Goal: Information Seeking & Learning: Check status

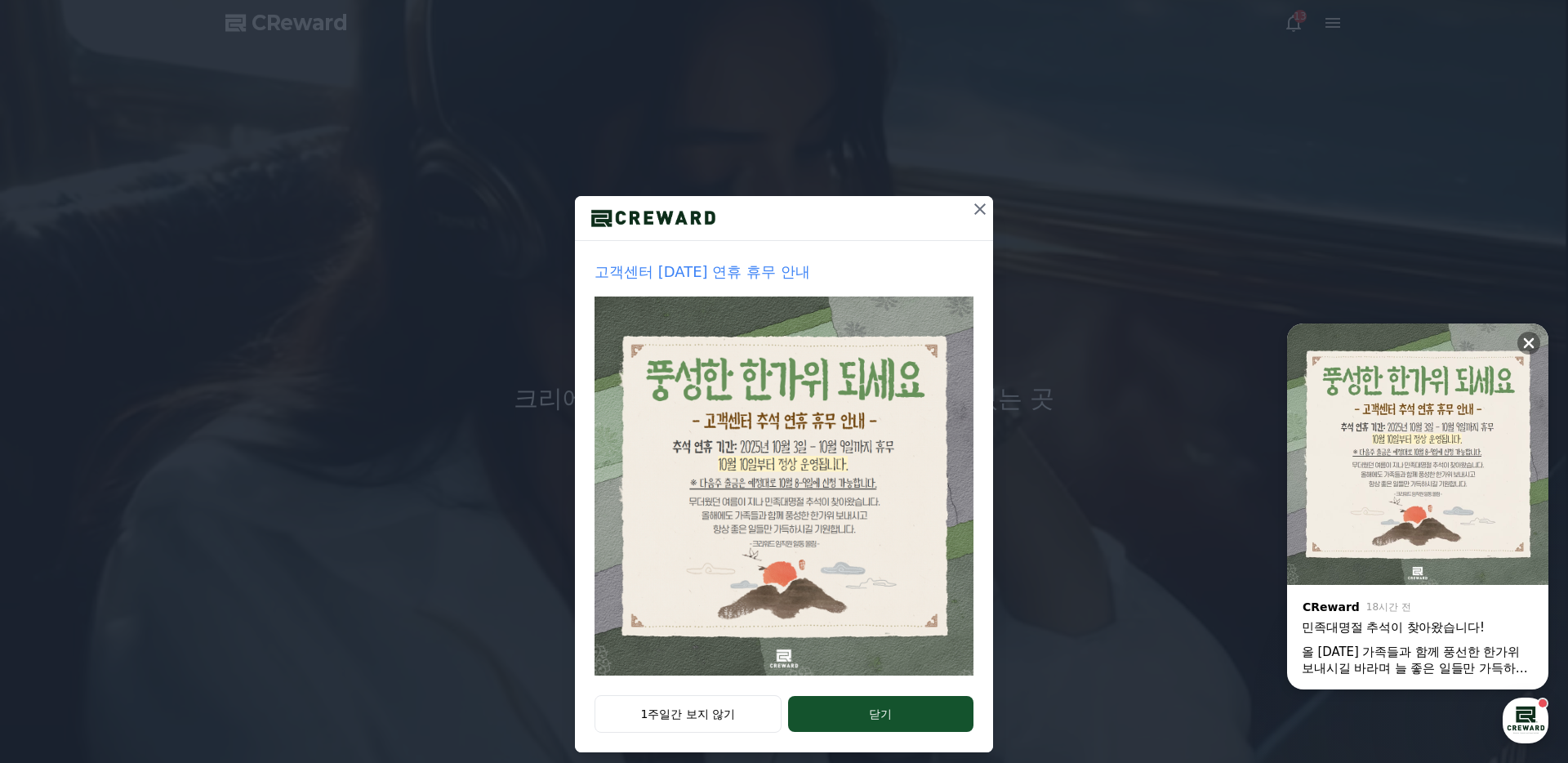
scroll to position [15, 0]
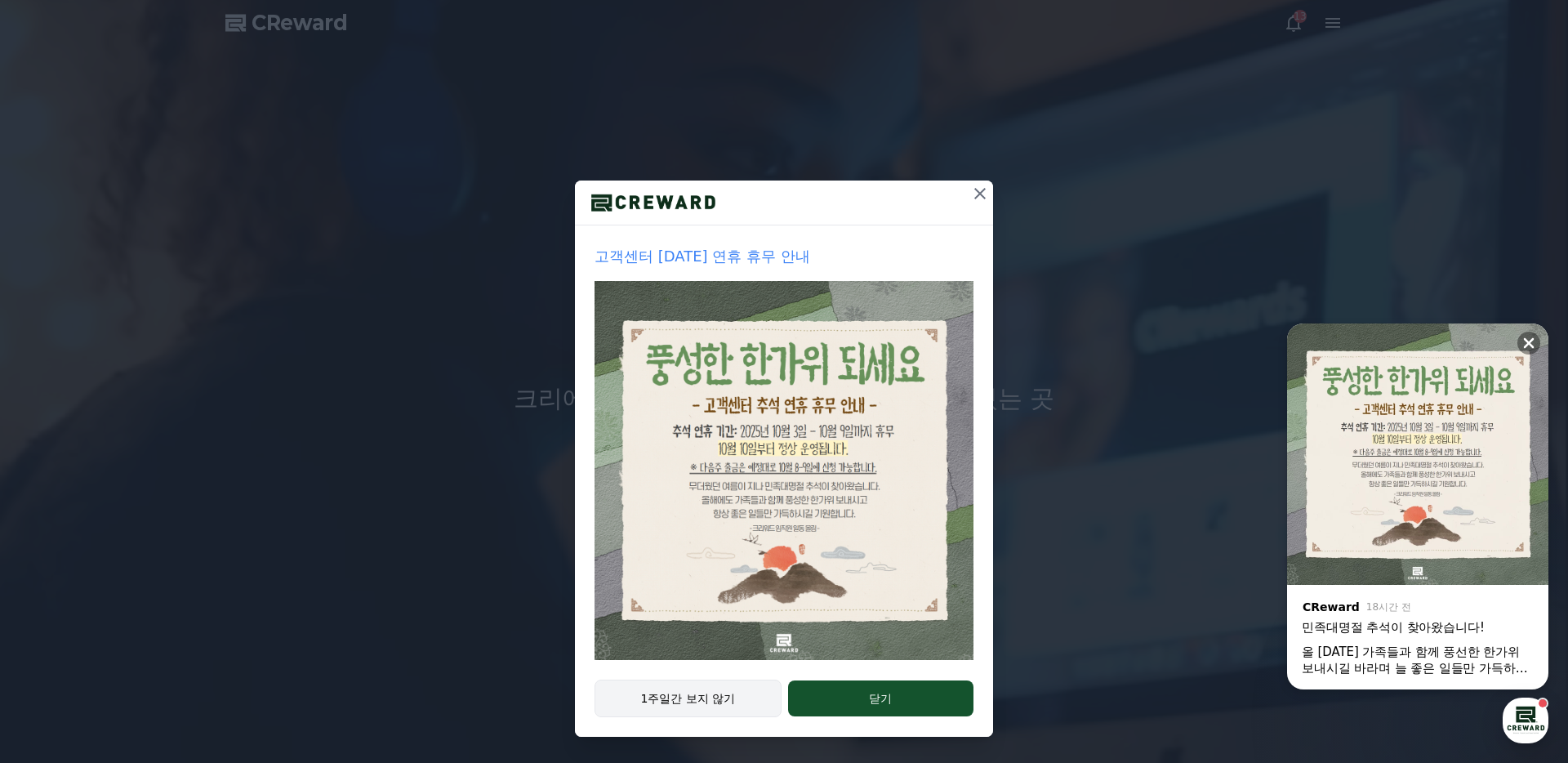
click at [714, 706] on button "1주일간 보지 않기" at bounding box center [688, 699] width 187 height 38
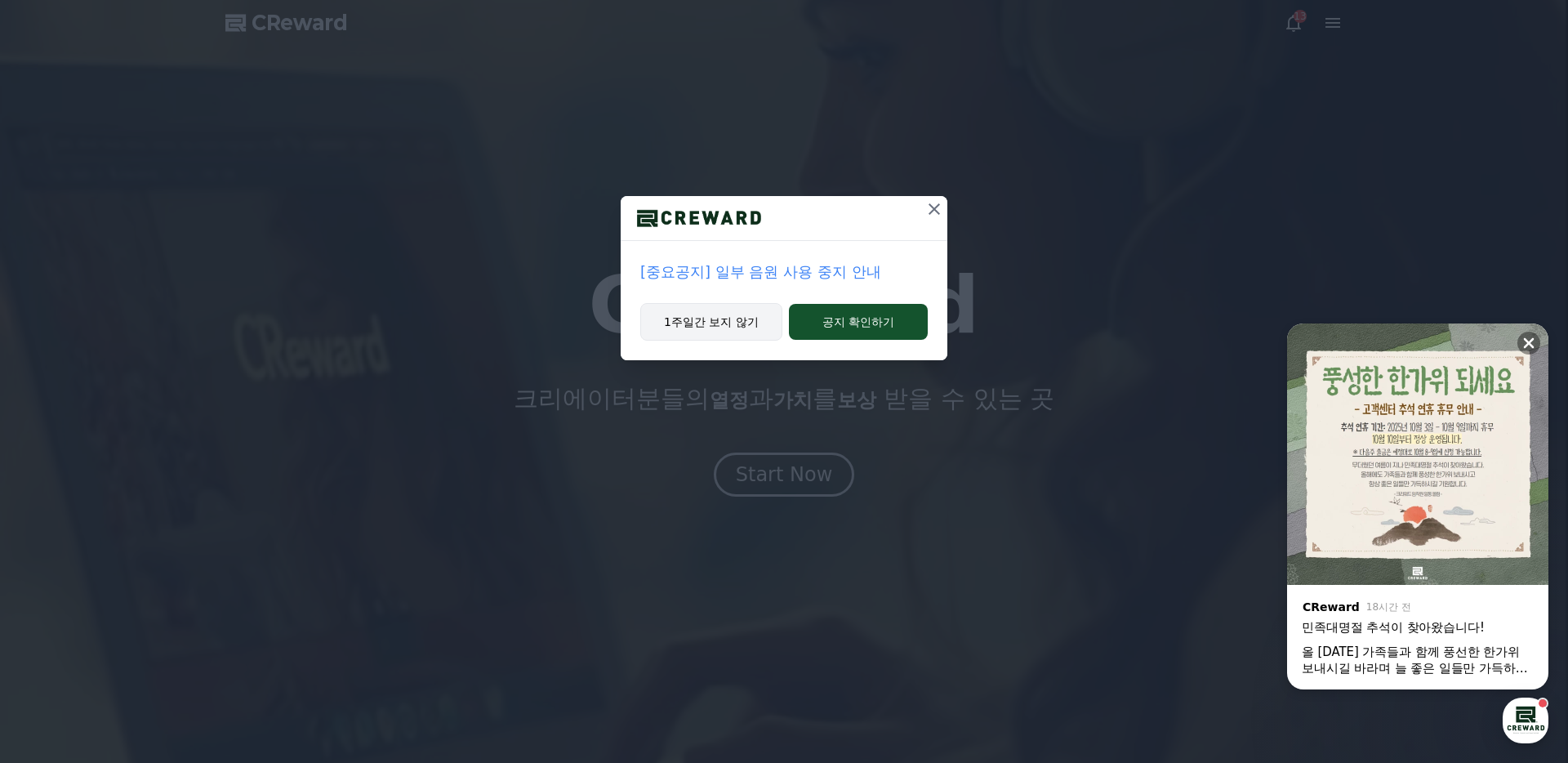
scroll to position [0, 0]
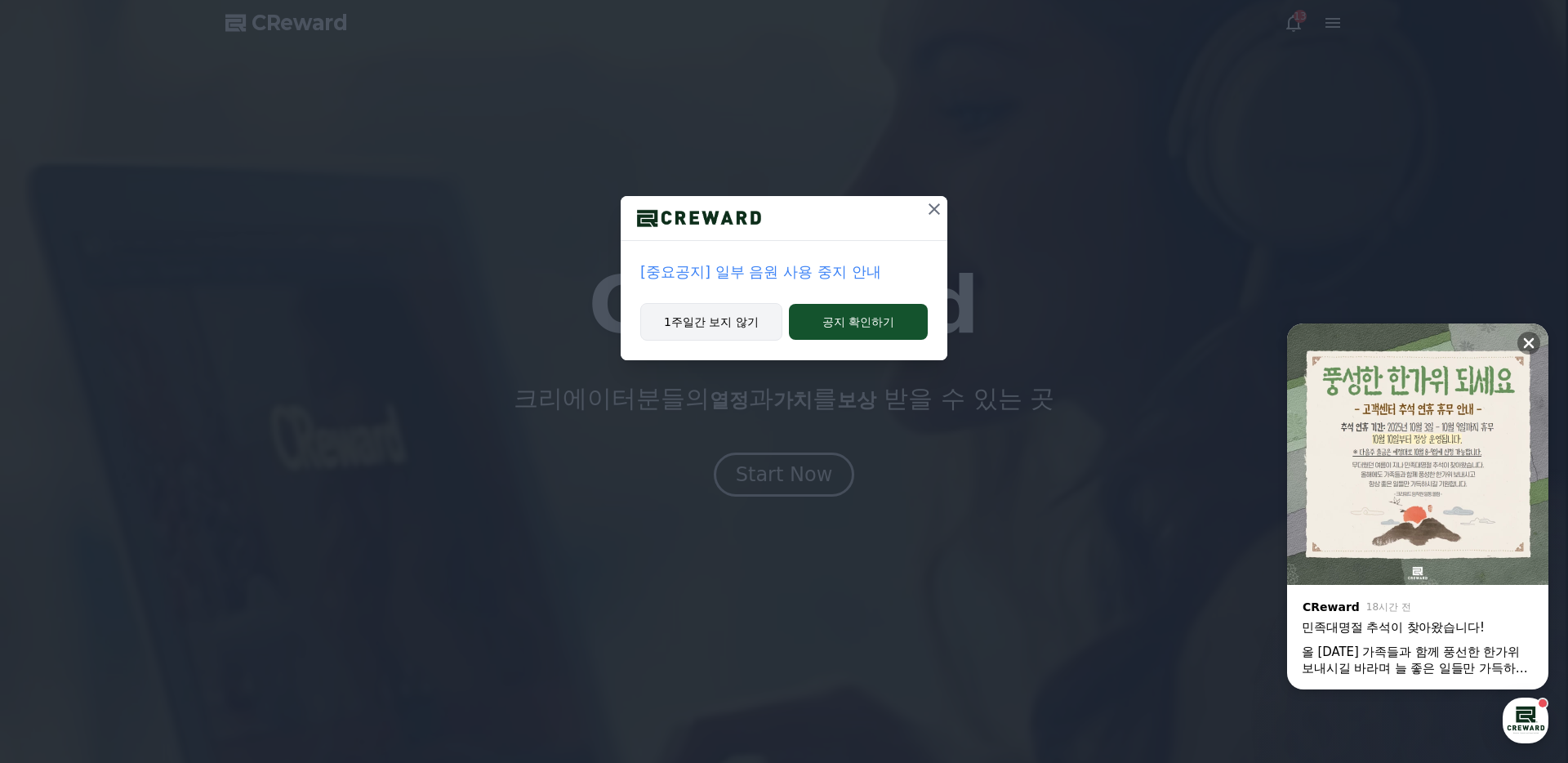
click at [712, 321] on button "1주일간 보지 않기" at bounding box center [712, 321] width 142 height 38
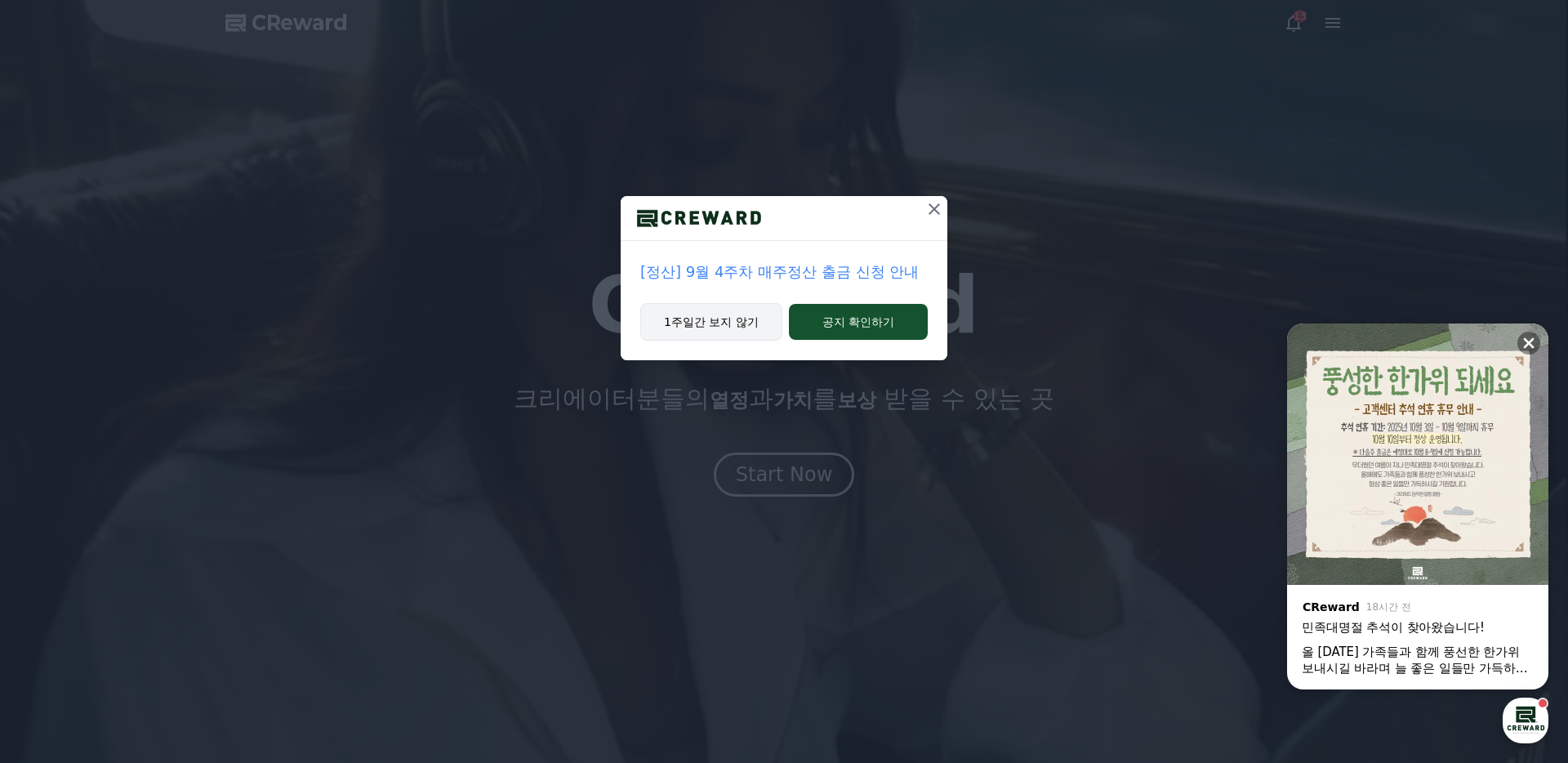
click at [712, 320] on button "1주일간 보지 않기" at bounding box center [712, 321] width 142 height 38
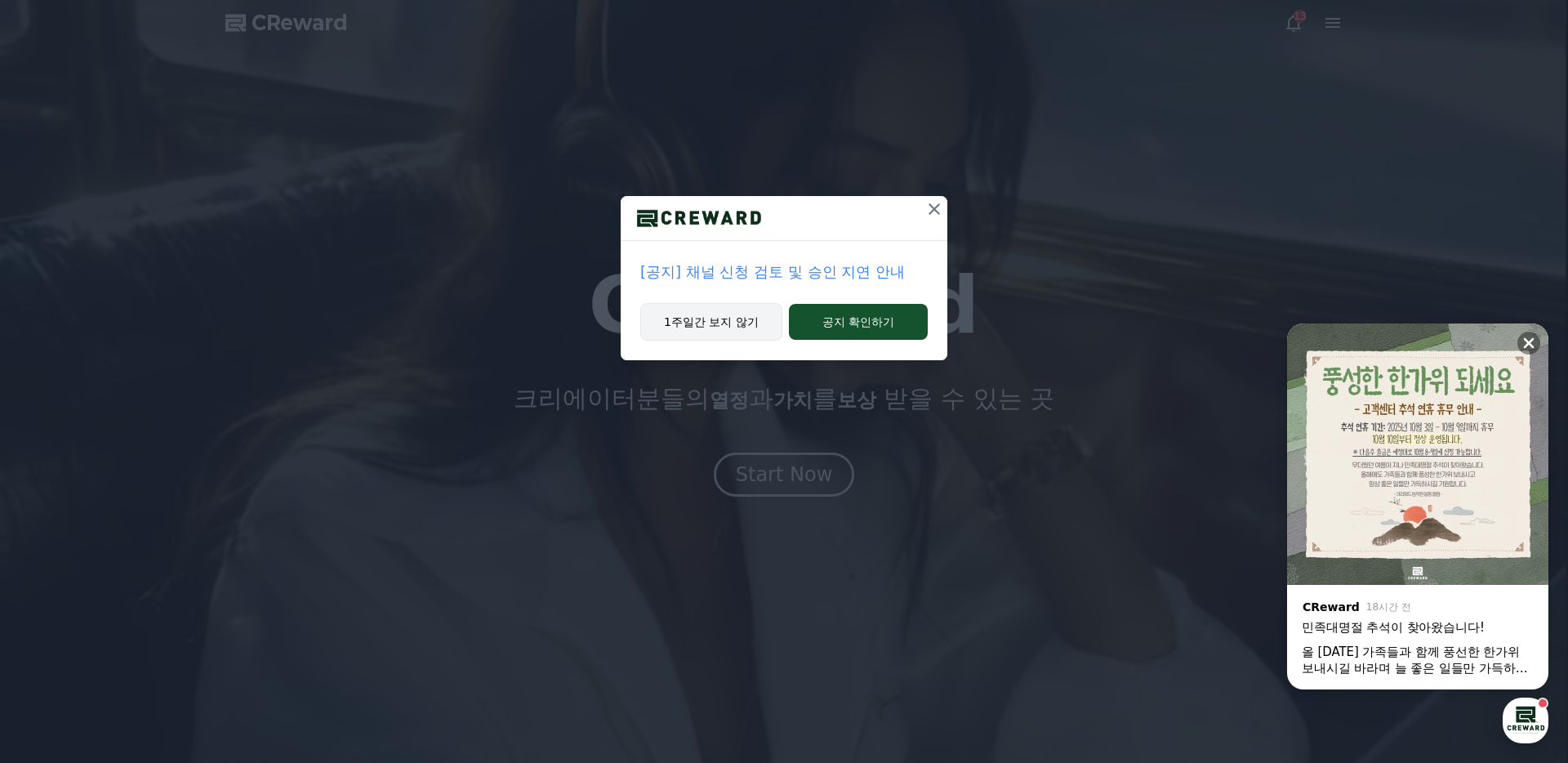
click at [712, 320] on button "1주일간 보지 않기" at bounding box center [712, 321] width 142 height 38
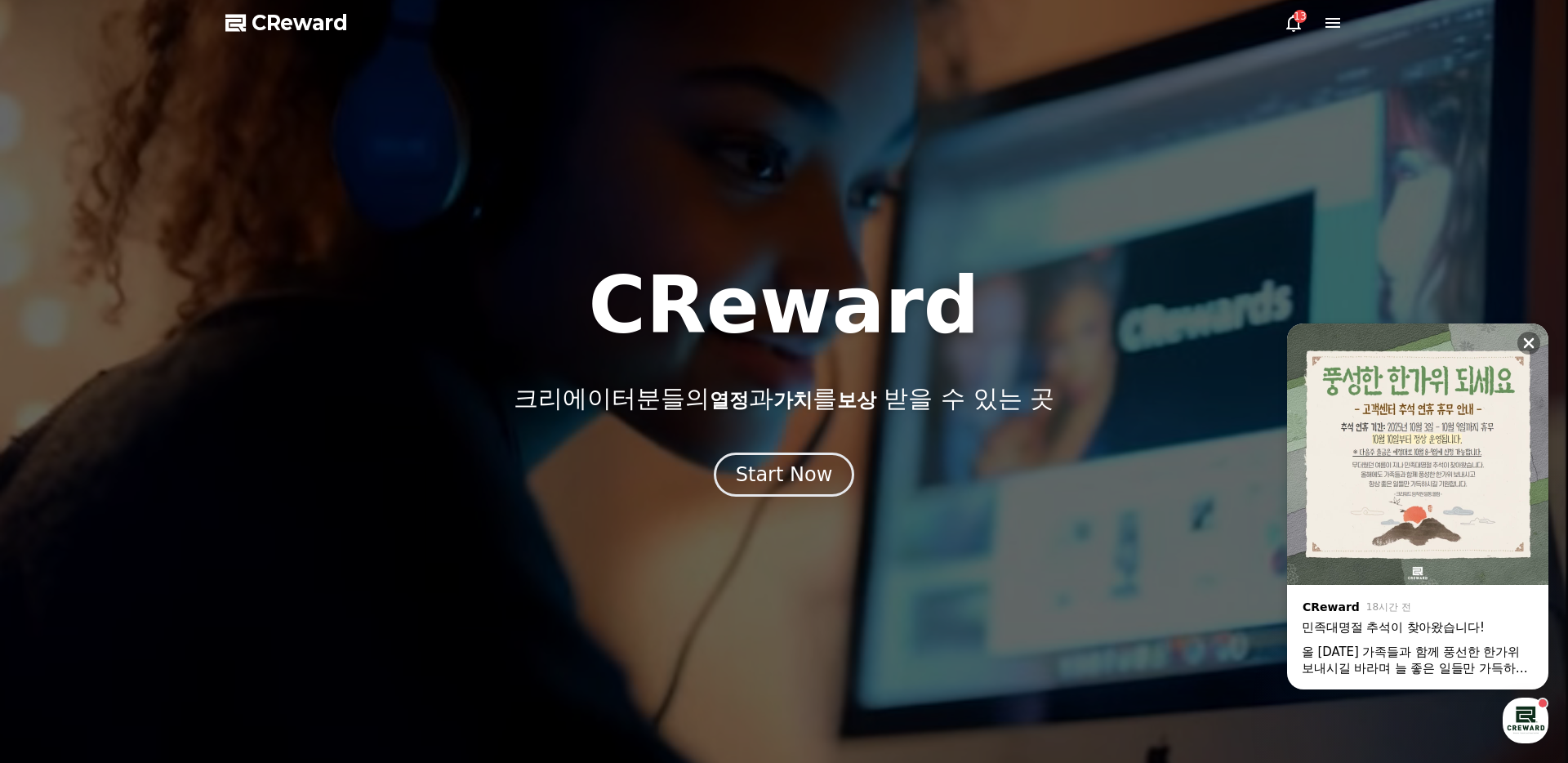
click at [1420, 656] on div "올 [DATE] 가족들과 함께 풍선한 한가위 보내시길 바라며 늘 좋은 일들만 가득하시길 기원합니다! ​" at bounding box center [1418, 660] width 232 height 33
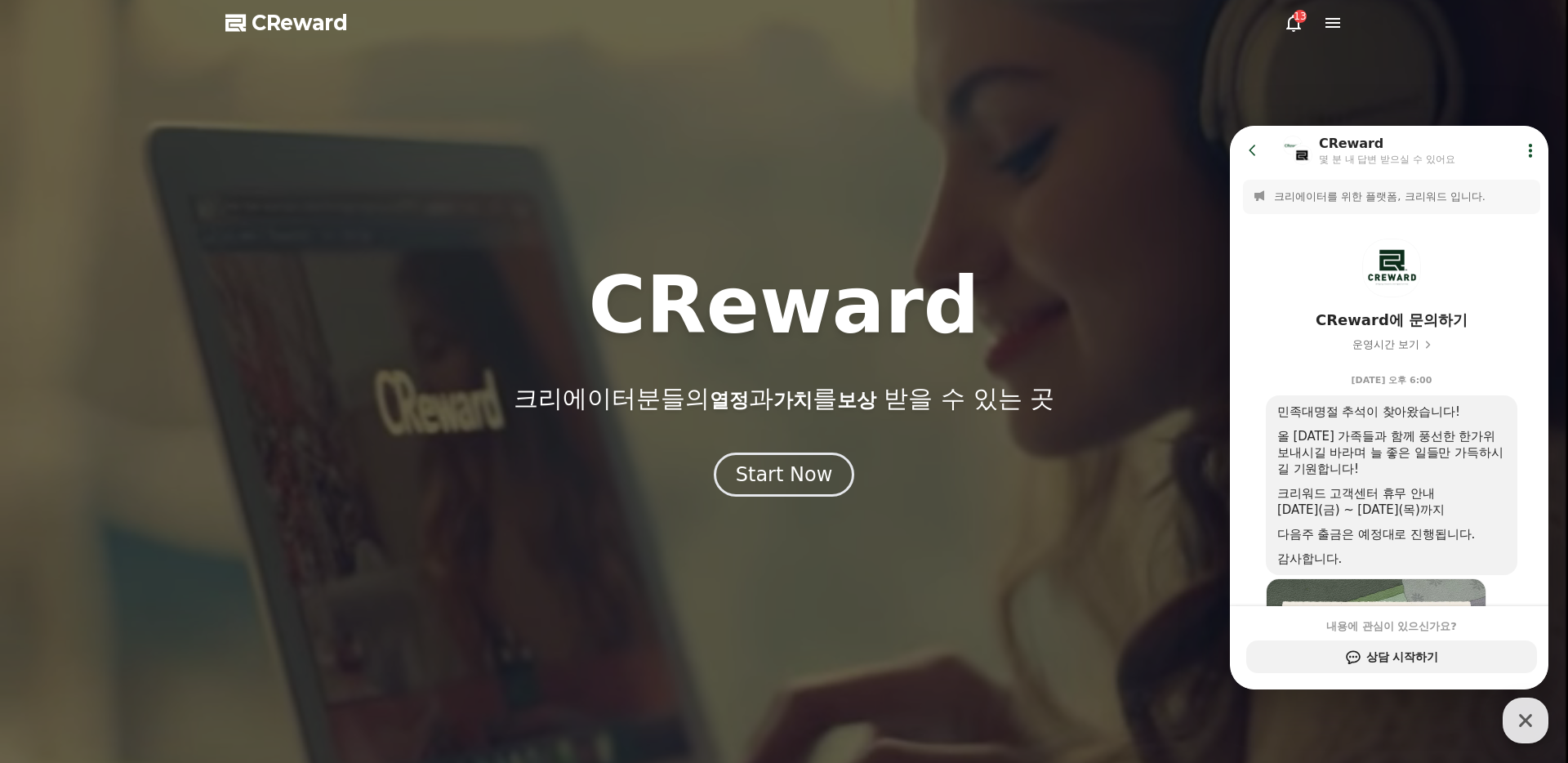
click at [1521, 722] on icon "button" at bounding box center [1526, 721] width 30 height 30
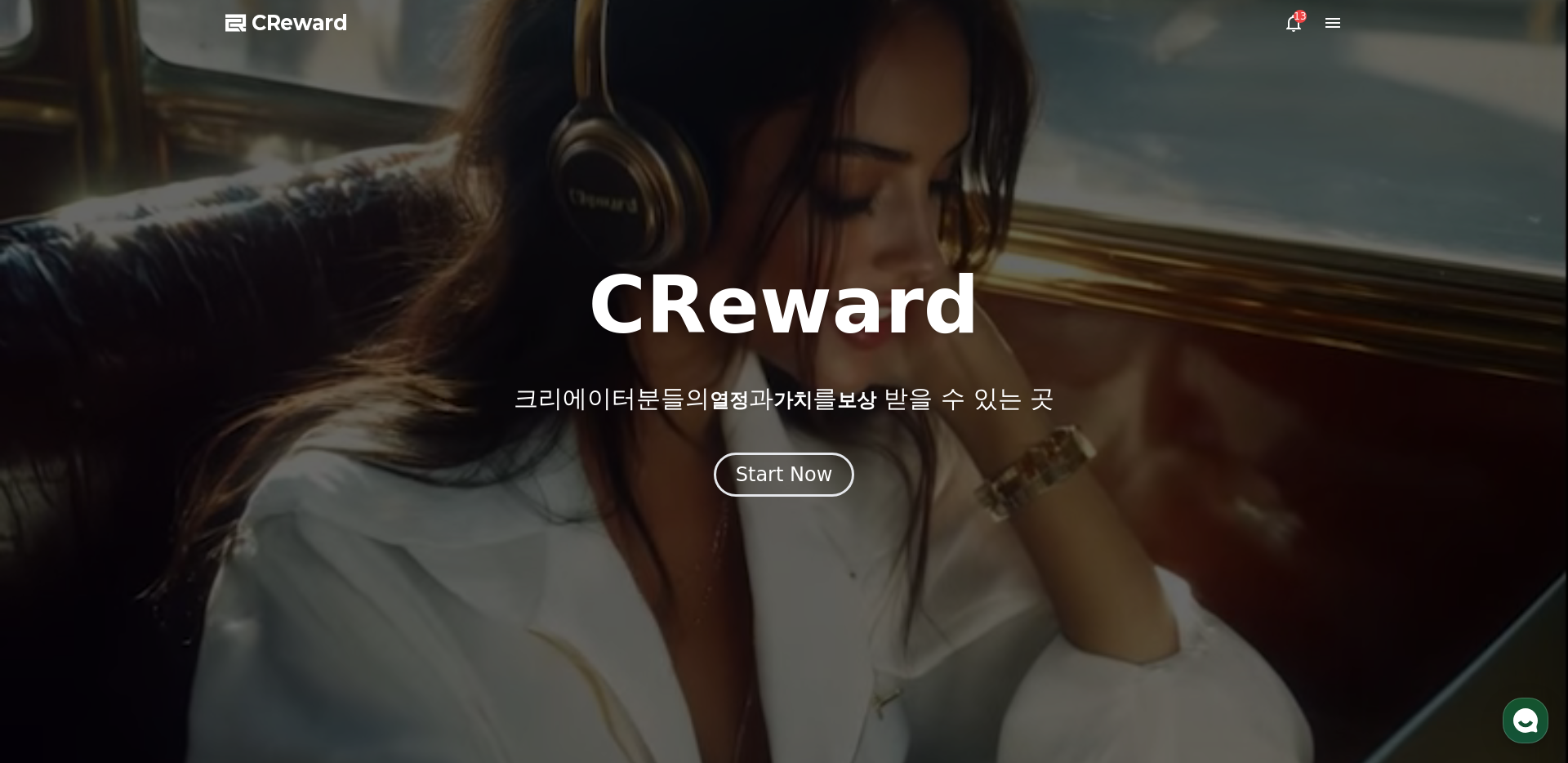
click at [1287, 13] on icon at bounding box center [1294, 23] width 19 height 19
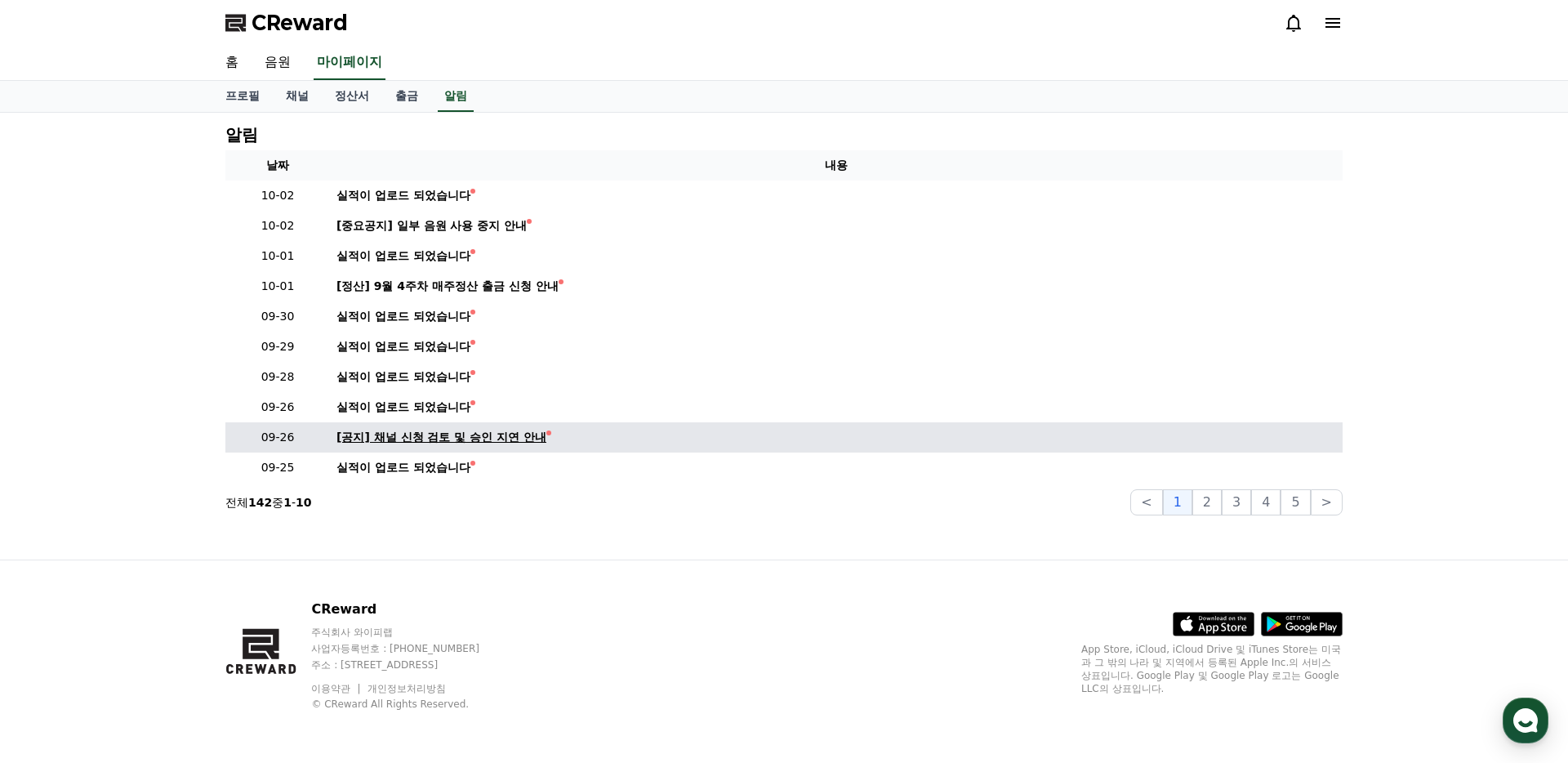
click at [475, 437] on div "[공지] 채널 신청 검토 및 승인 지연 안내" at bounding box center [442, 438] width 210 height 17
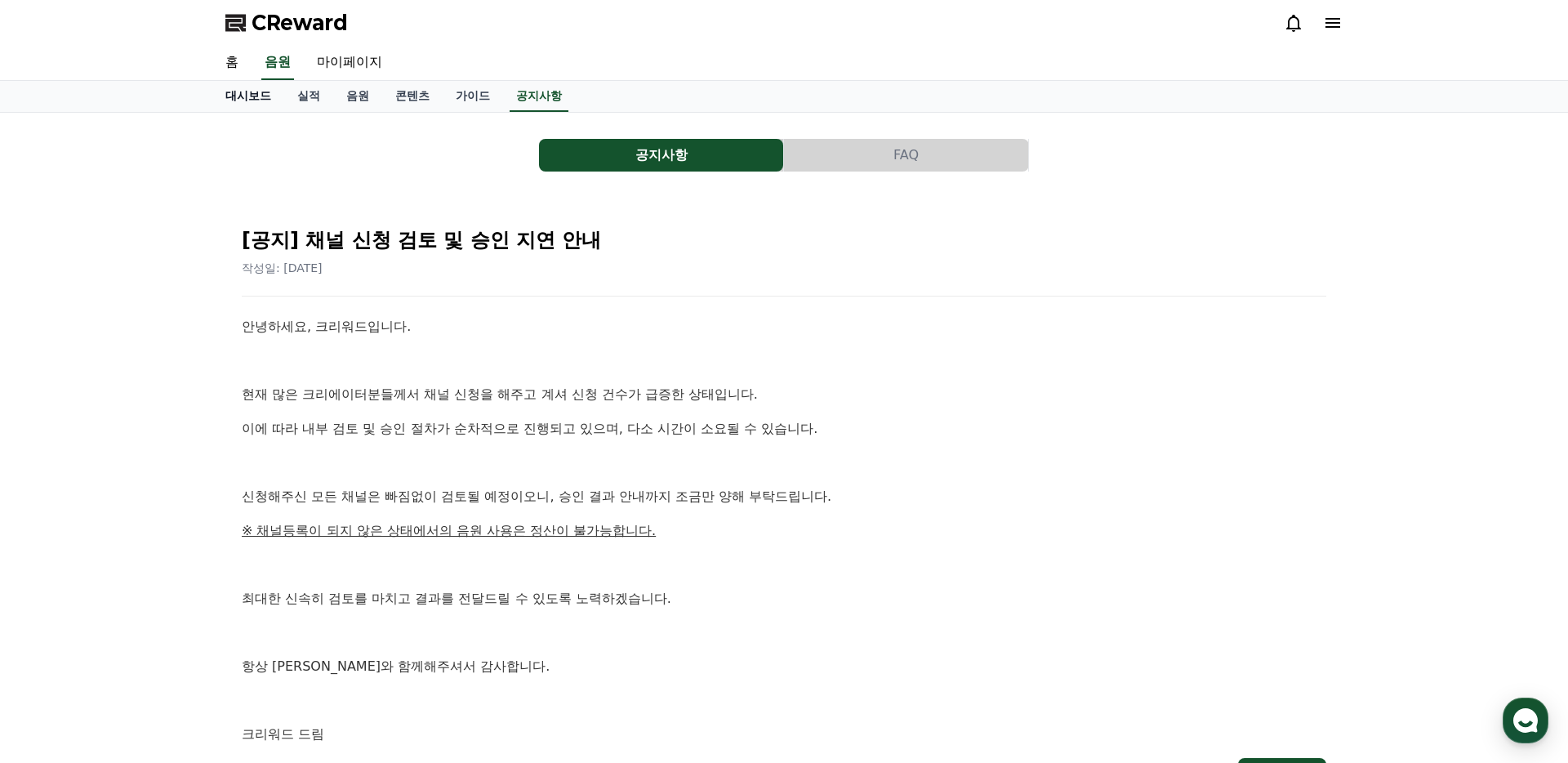
click at [246, 89] on link "대시보드" at bounding box center [248, 96] width 72 height 31
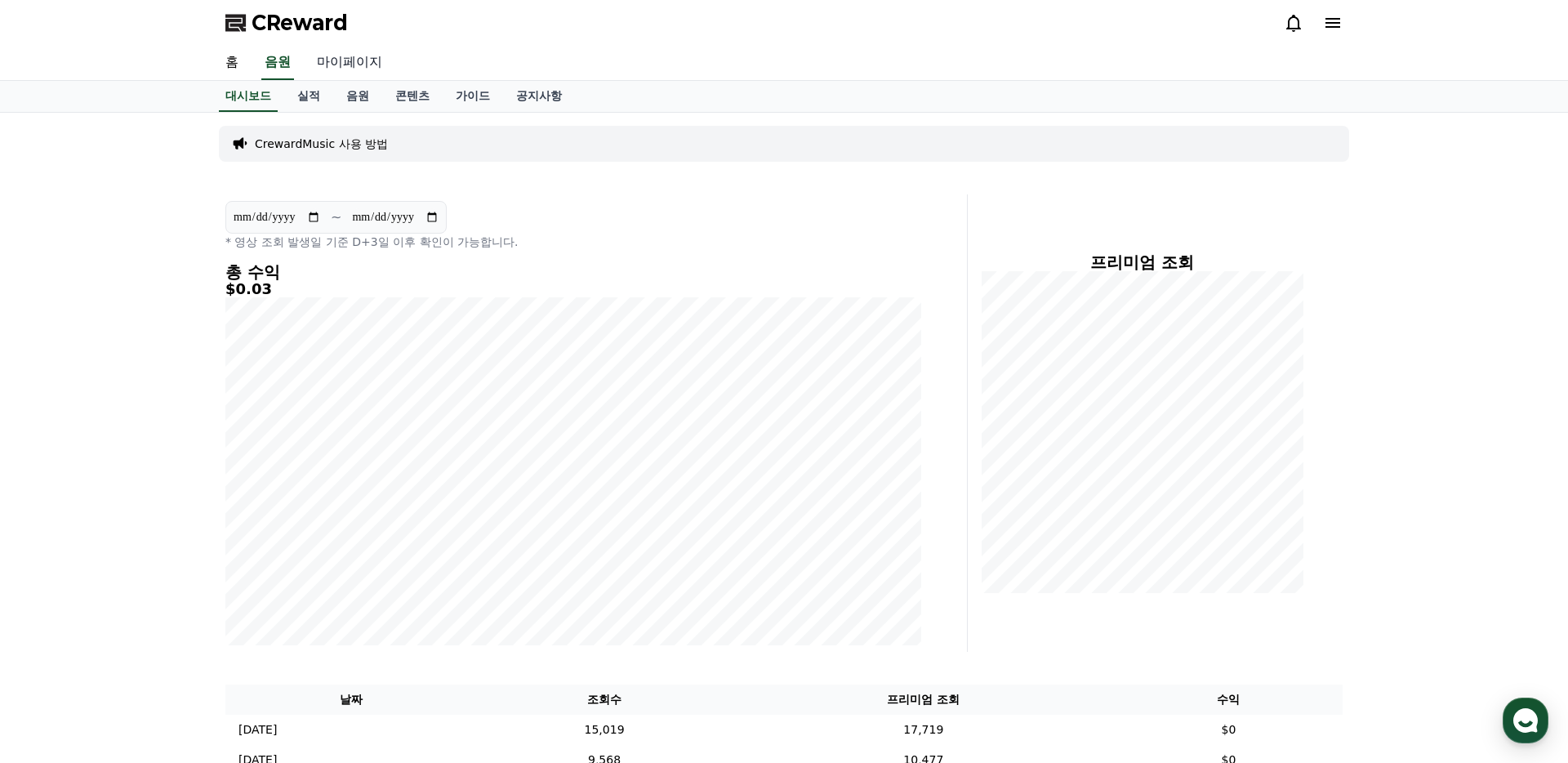
click at [347, 63] on link "마이페이지" at bounding box center [349, 64] width 91 height 35
select select "**********"
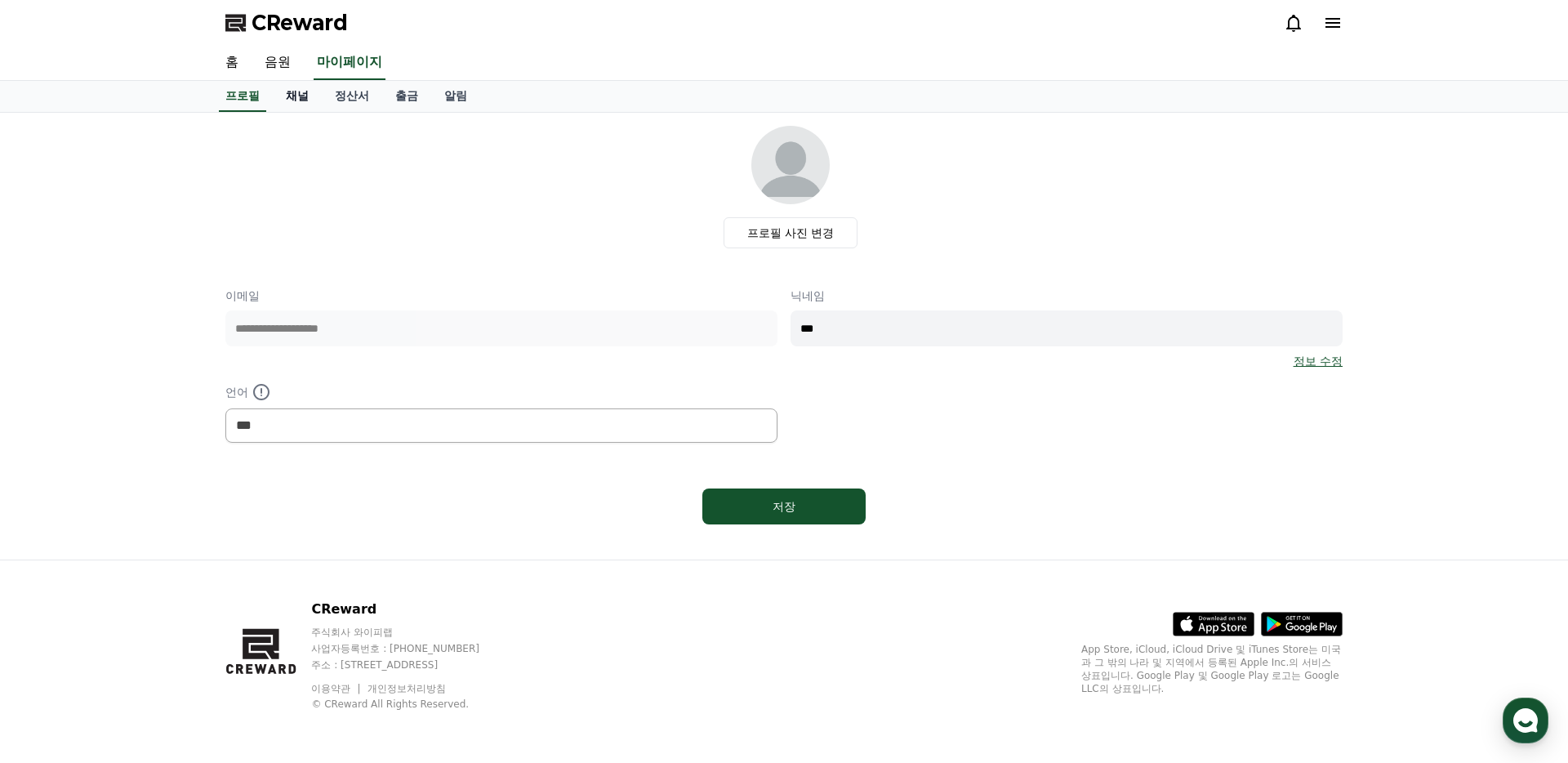
click at [299, 89] on link "채널" at bounding box center [297, 96] width 49 height 31
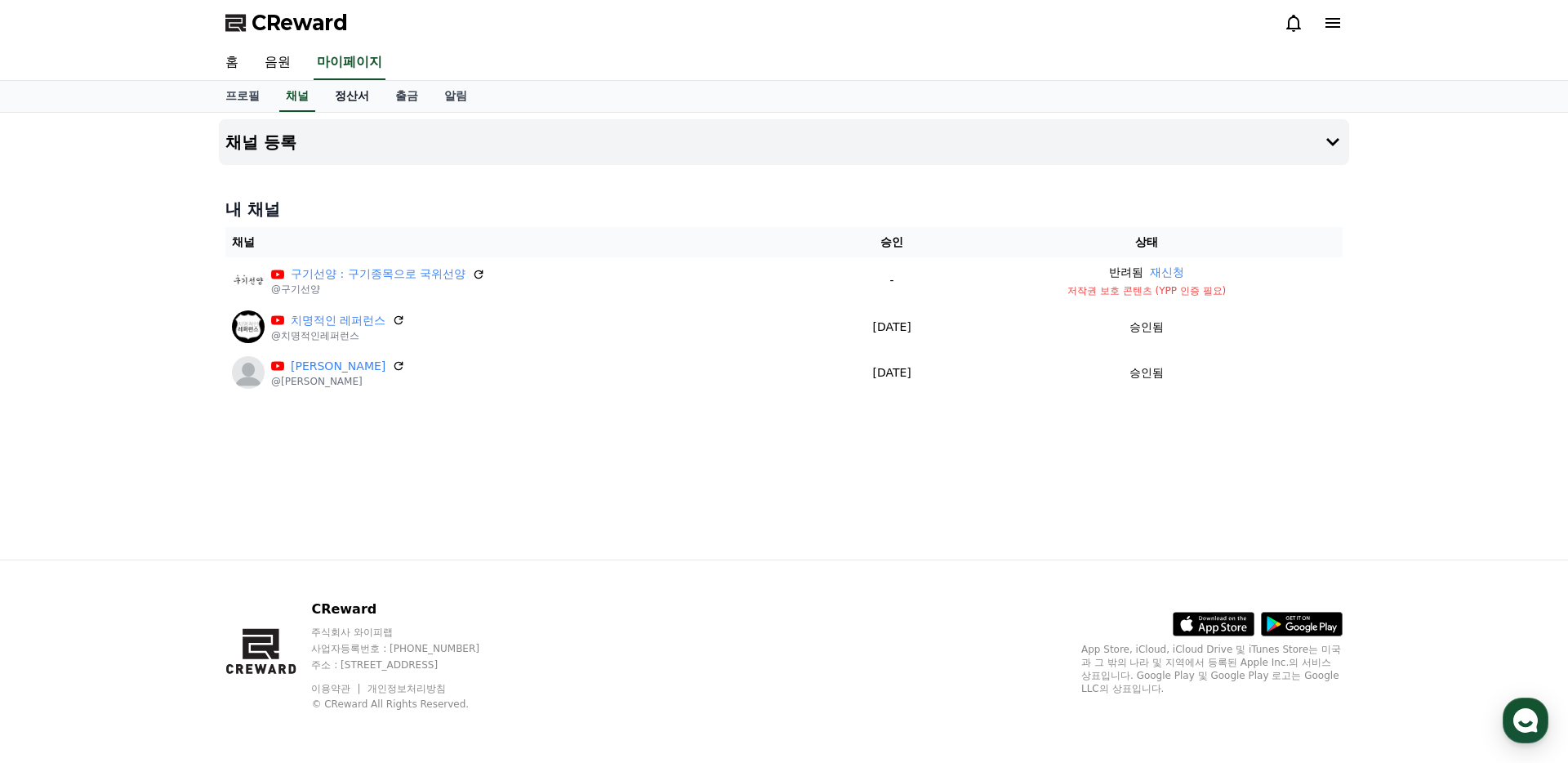
click at [348, 98] on link "정산서" at bounding box center [352, 96] width 61 height 31
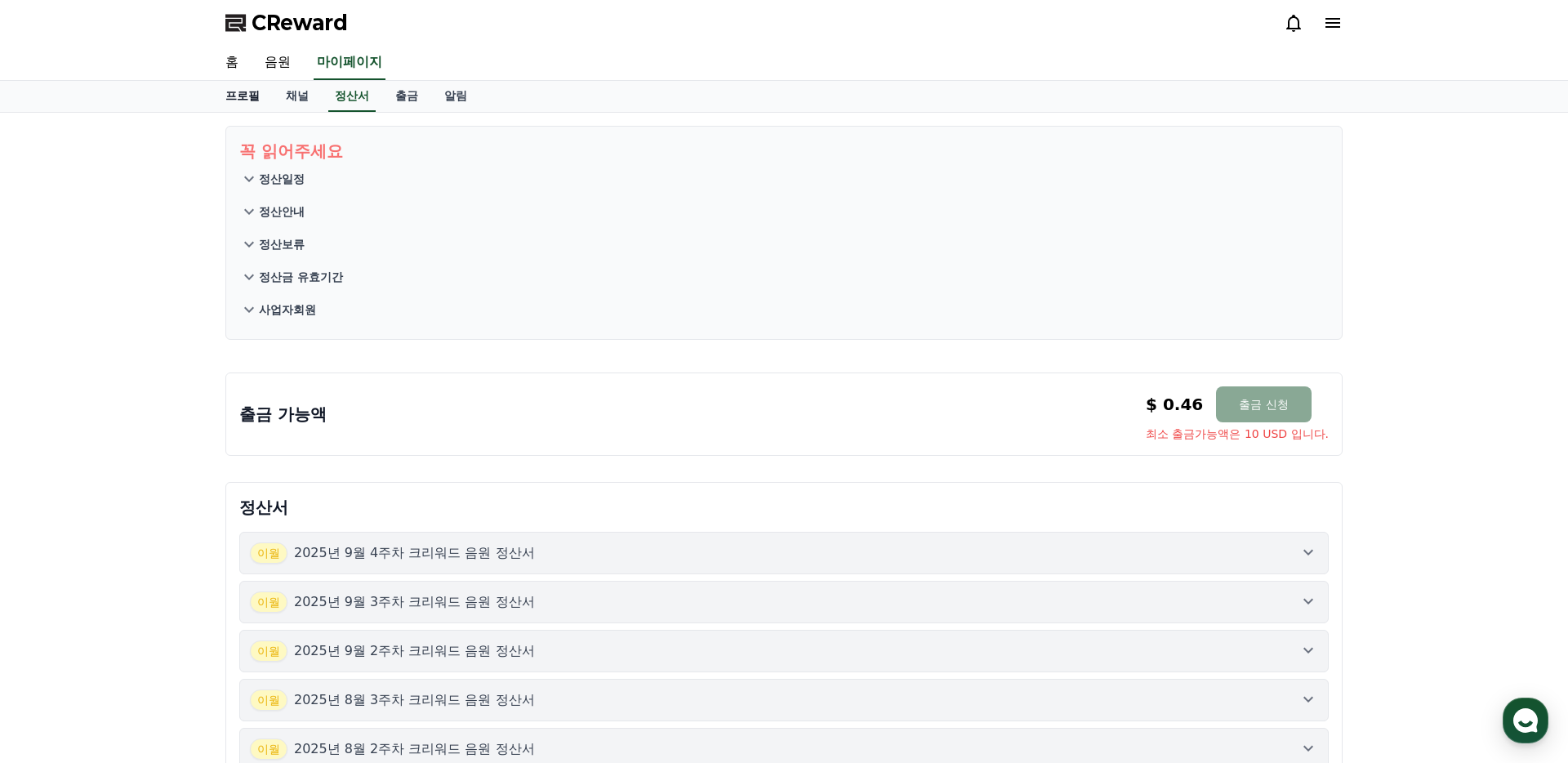
click at [245, 96] on link "프로필" at bounding box center [242, 96] width 61 height 31
select select "**********"
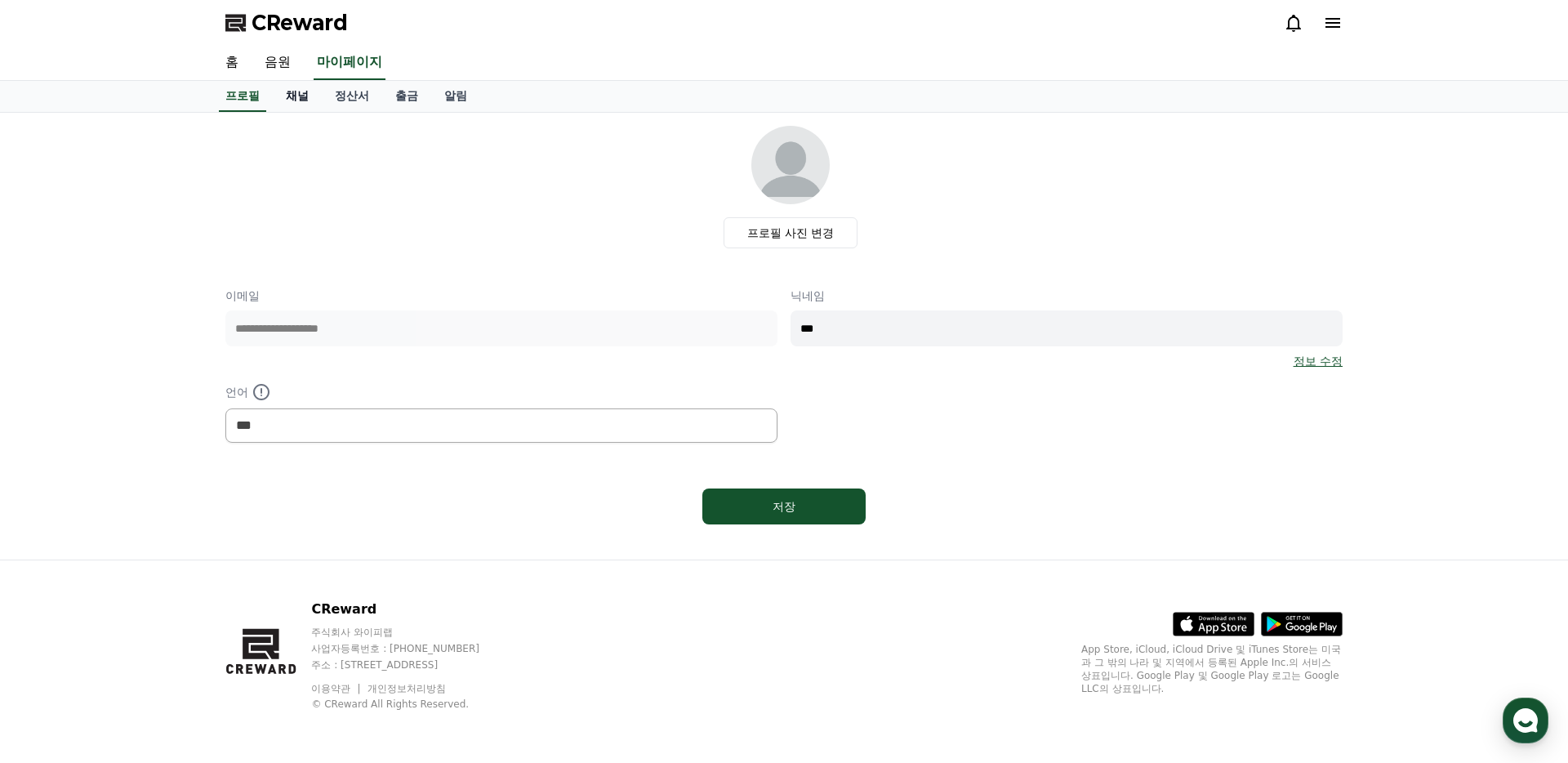
click at [290, 98] on link "채널" at bounding box center [297, 96] width 49 height 31
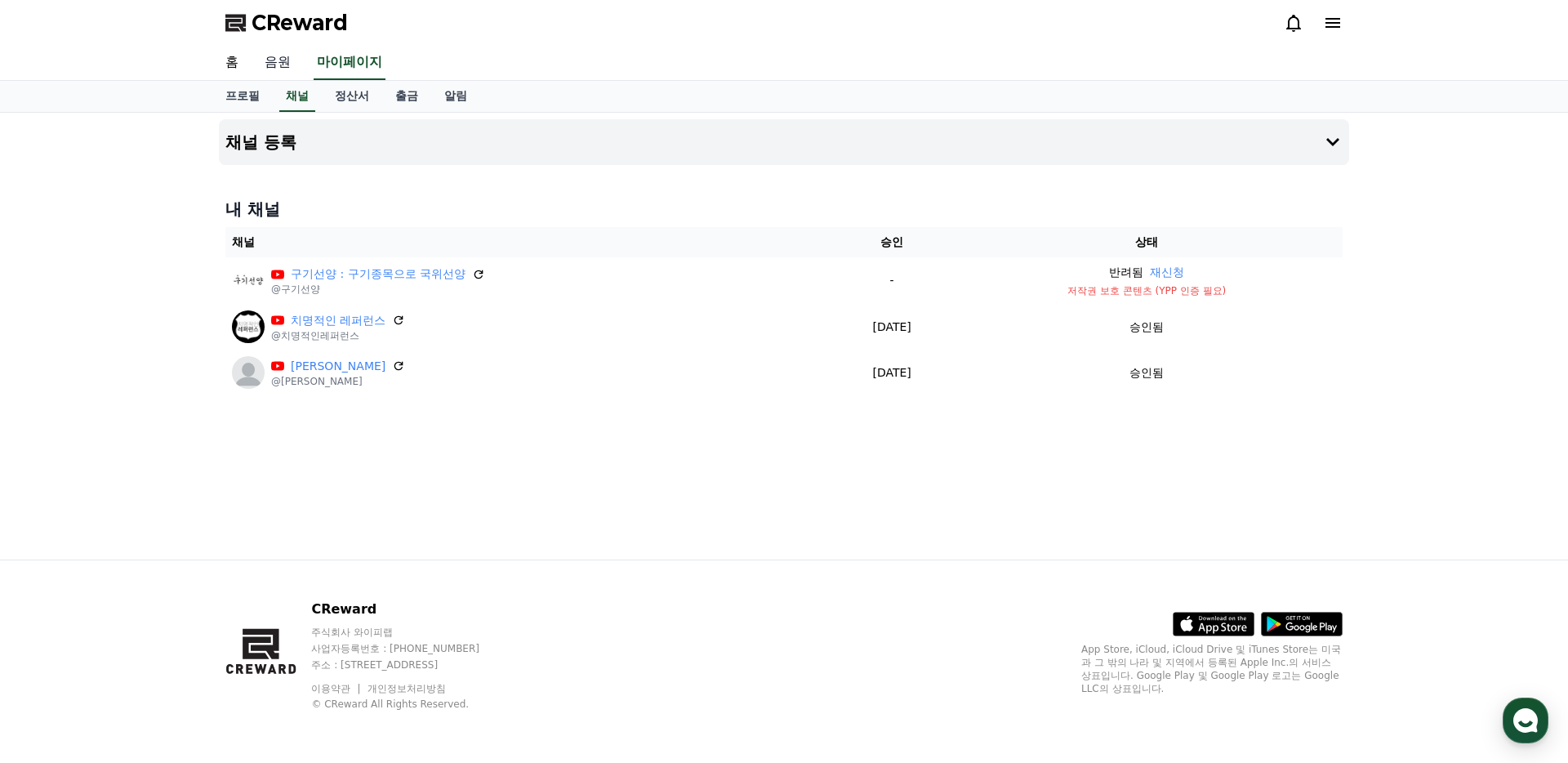
click at [268, 59] on link "음원" at bounding box center [278, 64] width 52 height 35
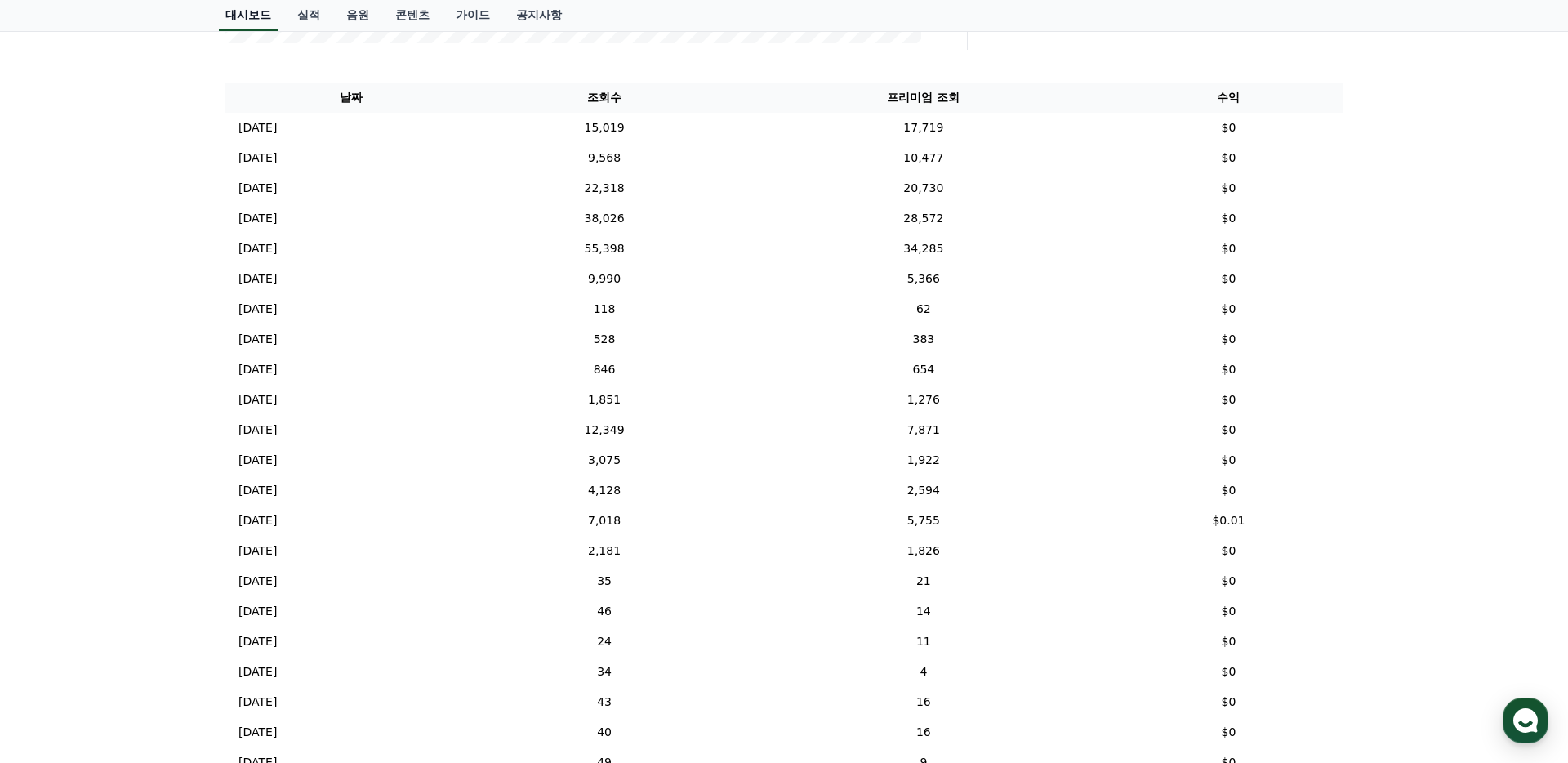
click at [251, 14] on link "대시보드" at bounding box center [248, 15] width 59 height 31
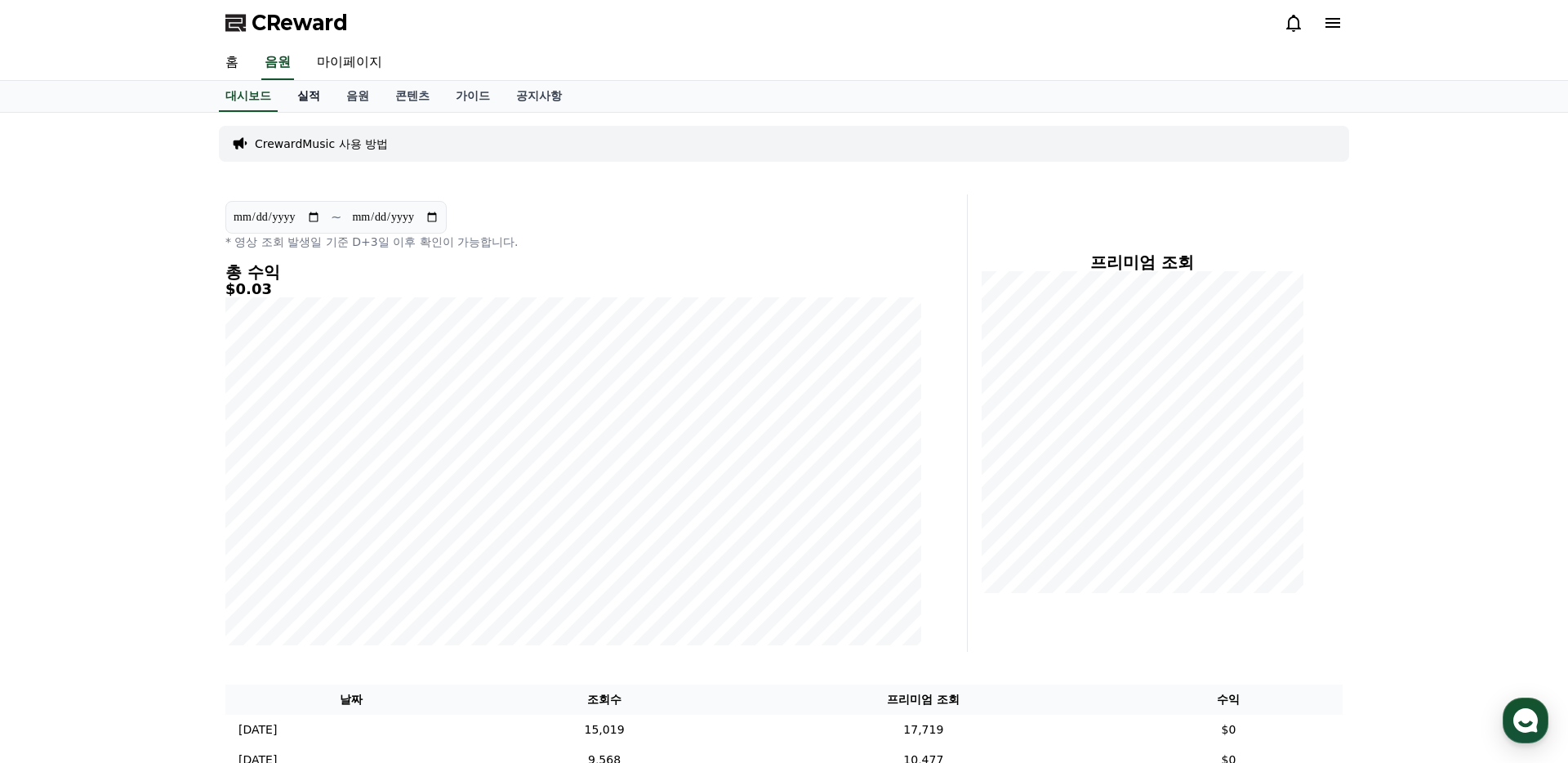
click at [300, 96] on link "실적" at bounding box center [309, 96] width 49 height 31
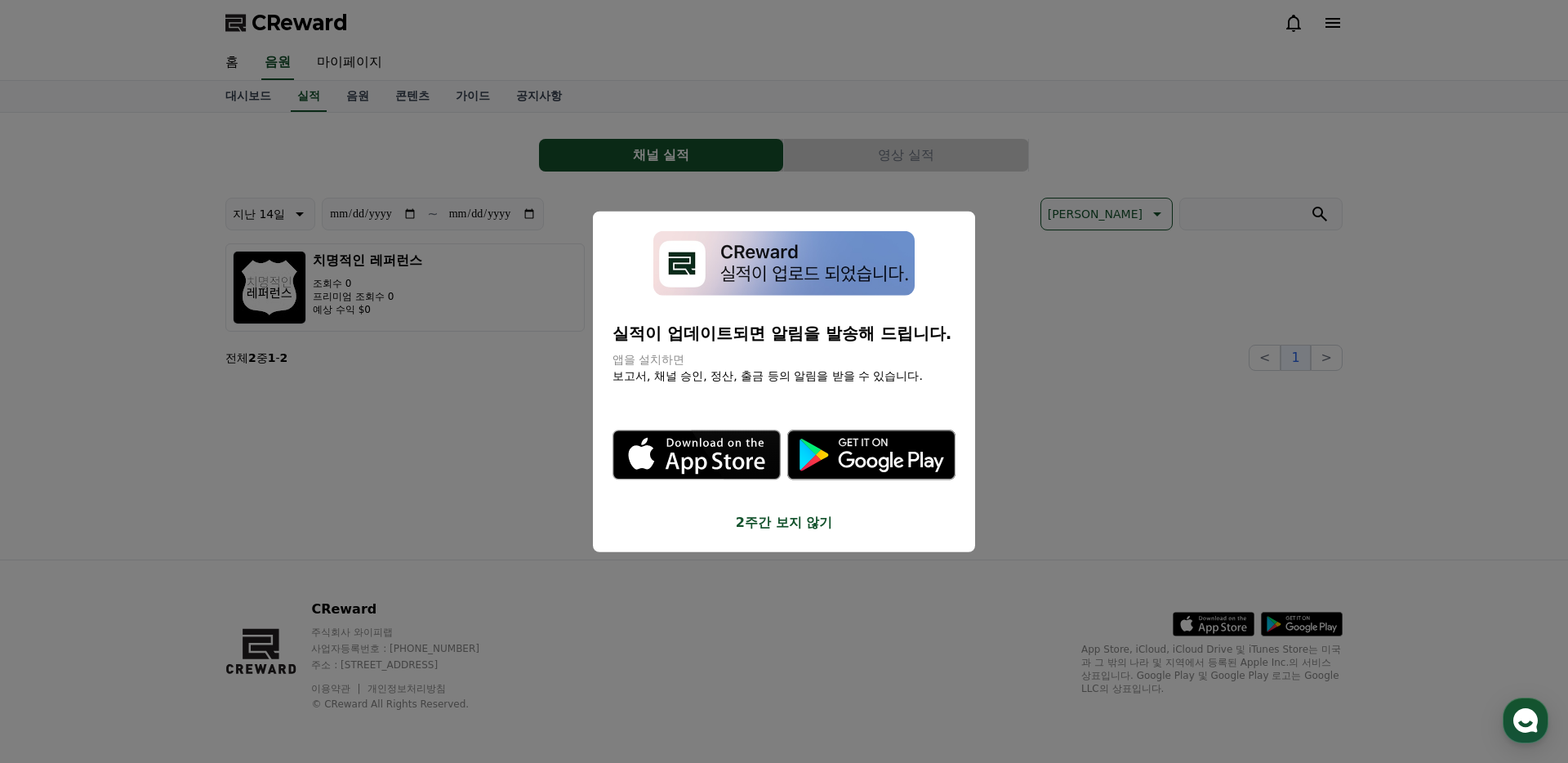
click at [795, 527] on button "2주간 보지 않기" at bounding box center [784, 521] width 343 height 19
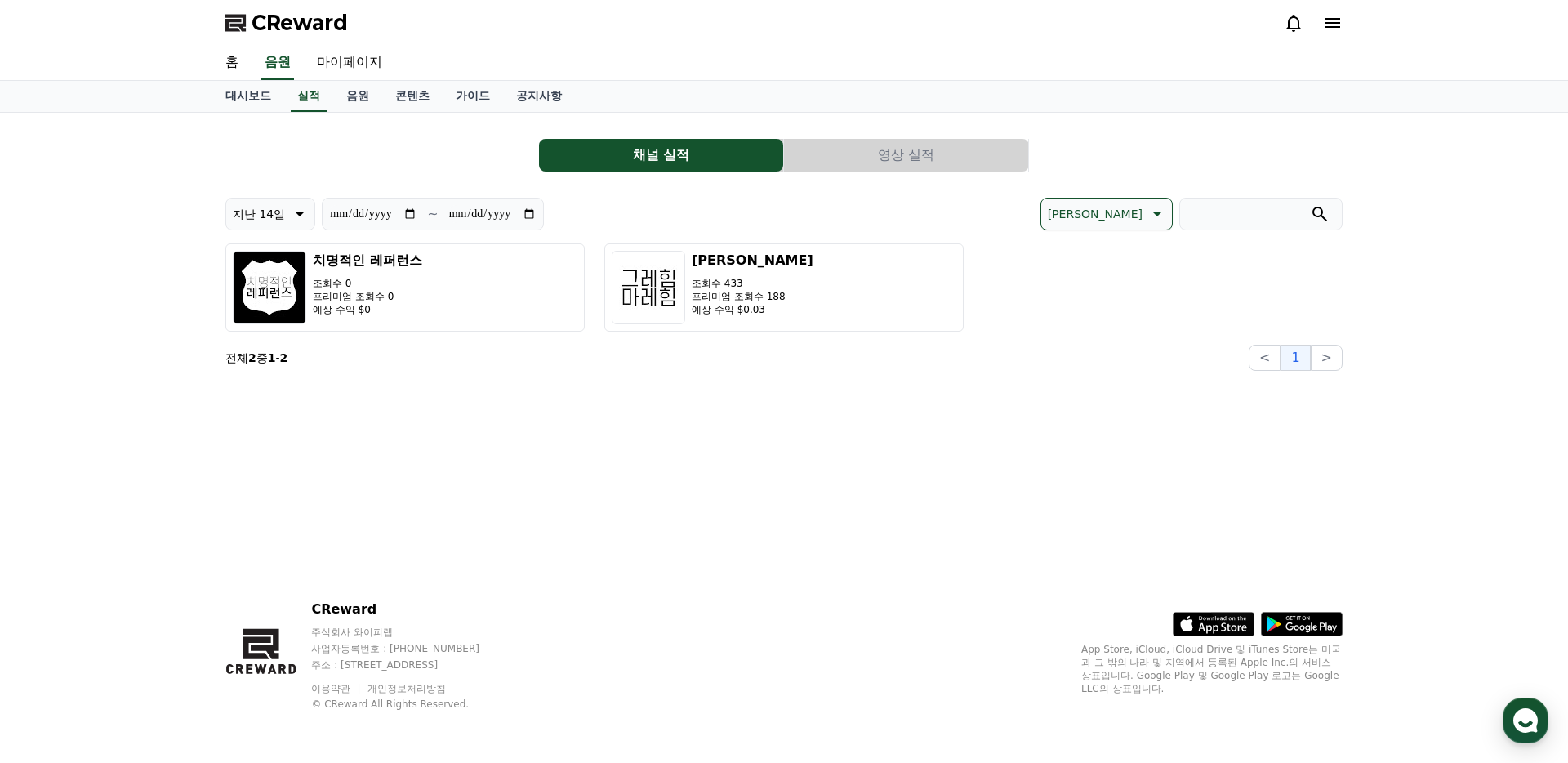
click at [930, 157] on button "영상 실적" at bounding box center [906, 155] width 244 height 33
